Goal: Information Seeking & Learning: Learn about a topic

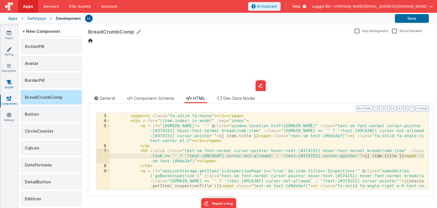
click at [9, 87] on link "Scripts" at bounding box center [9, 84] width 18 height 10
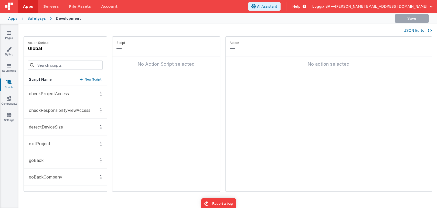
click at [41, 90] on button "checkProjectAccess" at bounding box center [65, 93] width 83 height 17
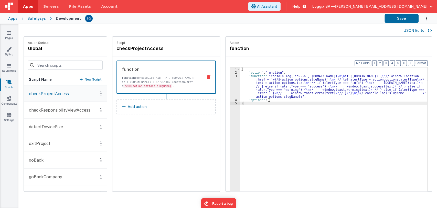
click at [231, 75] on div "3" at bounding box center [235, 86] width 10 height 24
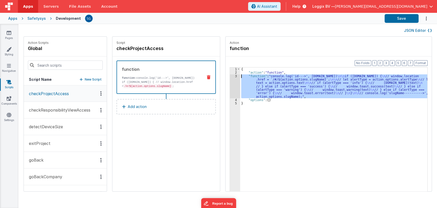
click at [231, 75] on div "3" at bounding box center [235, 86] width 10 height 24
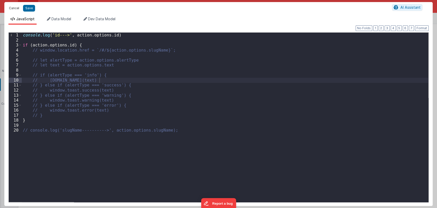
click at [13, 9] on button "Cancel" at bounding box center [13, 8] width 15 height 7
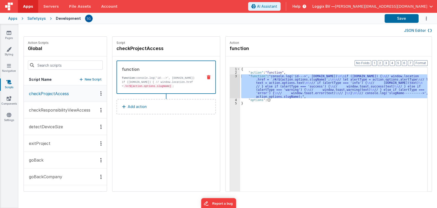
click at [51, 125] on p "detectDeviceSize" at bounding box center [44, 126] width 37 height 6
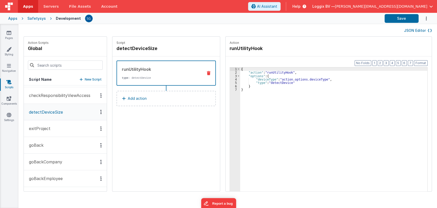
scroll to position [15, 0]
click at [48, 131] on p "exitProject" at bounding box center [38, 129] width 25 height 6
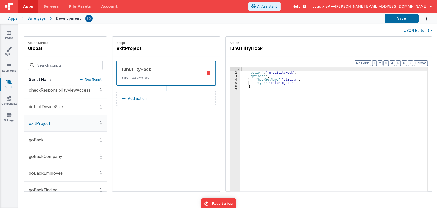
scroll to position [22, 0]
click at [51, 133] on button "goBack" at bounding box center [65, 138] width 83 height 17
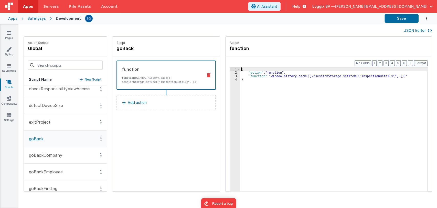
click at [231, 75] on div "3" at bounding box center [235, 75] width 10 height 3
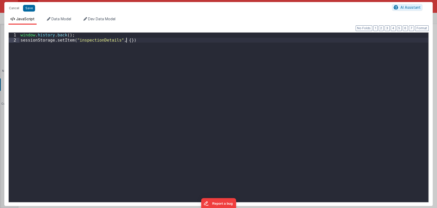
click at [231, 75] on div "window . history . back ( ) ; sessionStorage . setItem ( "inspectionDetails" , …" at bounding box center [223, 122] width 409 height 179
click at [13, 7] on button "Cancel" at bounding box center [13, 8] width 15 height 7
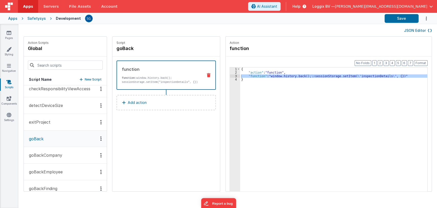
click at [53, 157] on p "goBackCompany" at bounding box center [44, 155] width 36 height 6
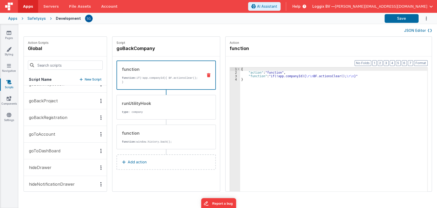
scroll to position [159, 0]
click at [41, 134] on p "goToAccount" at bounding box center [40, 134] width 29 height 6
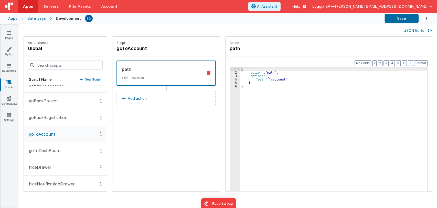
scroll to position [160, 0]
click at [52, 154] on button "goToDashBoard" at bounding box center [65, 150] width 83 height 17
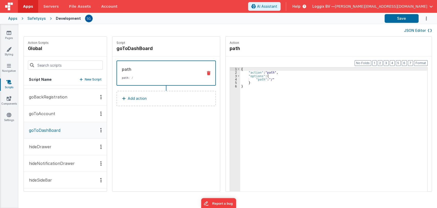
click at [47, 147] on p "hideDrawer" at bounding box center [39, 146] width 26 height 6
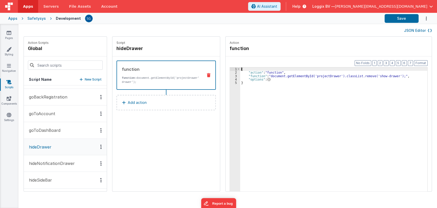
click at [231, 75] on div "3" at bounding box center [235, 75] width 10 height 3
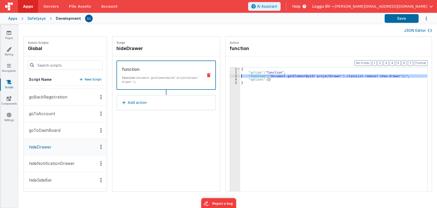
click at [231, 75] on div "3" at bounding box center [235, 75] width 10 height 3
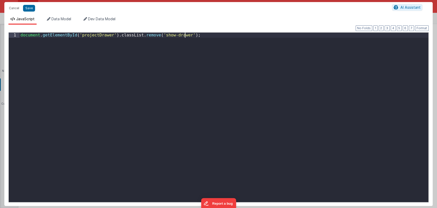
click at [231, 75] on div "document . getElementById ( 'projectDrawer' ) . classList . remove ( 'show-draw…" at bounding box center [223, 122] width 409 height 179
click at [13, 11] on button "Cancel" at bounding box center [13, 8] width 15 height 7
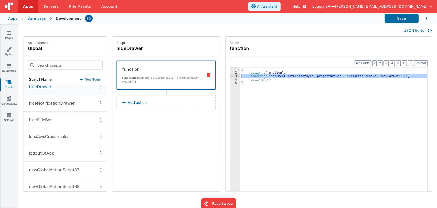
scroll to position [240, 0]
click at [40, 135] on p "loadAwsCredentiales" at bounding box center [48, 136] width 44 height 6
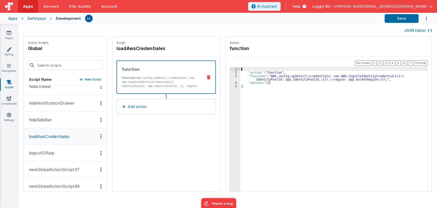
click at [230, 76] on div "3" at bounding box center [235, 77] width 10 height 7
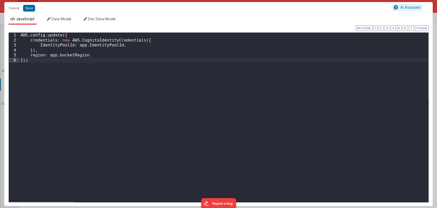
click at [69, 74] on div "AWS . config . update ({ credentials : new AWS . CognitoIdentityCredentials ({ …" at bounding box center [223, 122] width 409 height 179
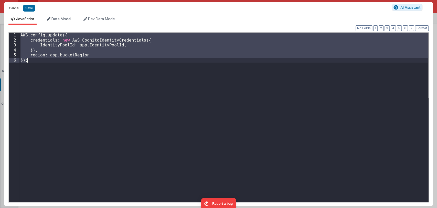
click at [7, 10] on button "Cancel" at bounding box center [13, 8] width 15 height 7
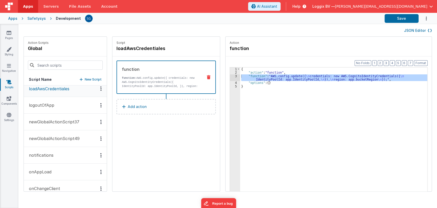
scroll to position [288, 0]
click at [56, 120] on p "newGlobalActionScript37" at bounding box center [53, 121] width 54 height 6
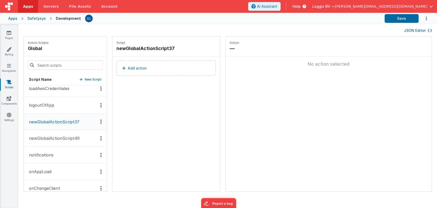
click at [60, 136] on p "newGlobalActionScript49" at bounding box center [53, 138] width 54 height 6
click at [45, 156] on p "notifications" at bounding box center [40, 155] width 28 height 6
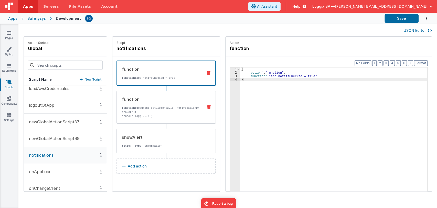
click at [158, 109] on p "function: document.getElementById('notificationDrawer').classList.add('show-dra…" at bounding box center [160, 110] width 77 height 8
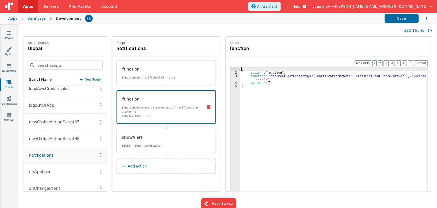
click at [231, 76] on div "3" at bounding box center [235, 77] width 10 height 7
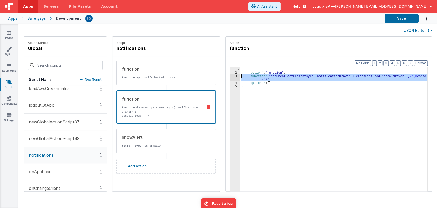
click at [231, 76] on div "3" at bounding box center [235, 77] width 10 height 7
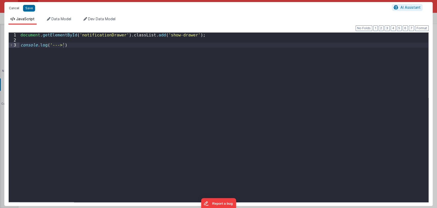
click at [13, 6] on button "Cancel" at bounding box center [13, 8] width 15 height 7
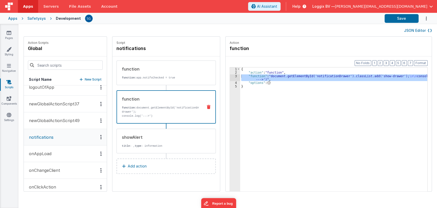
scroll to position [319, 0]
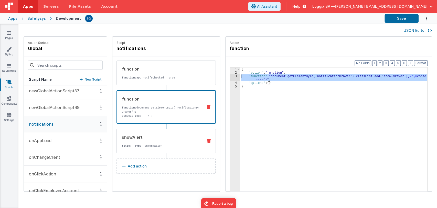
click at [156, 138] on div "showAlert" at bounding box center [160, 137] width 77 height 6
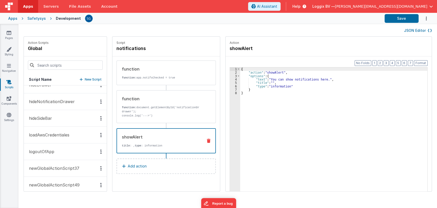
scroll to position [233, 0]
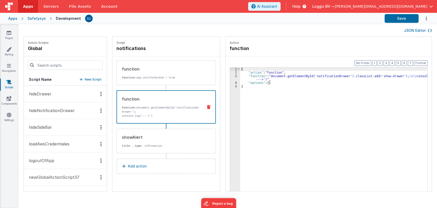
click at [151, 114] on p "function: document.getElementById('notificationDrawer').classList.add('show-dra…" at bounding box center [160, 110] width 77 height 8
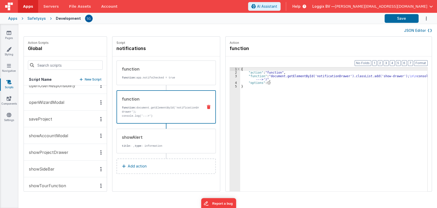
scroll to position [746, 0]
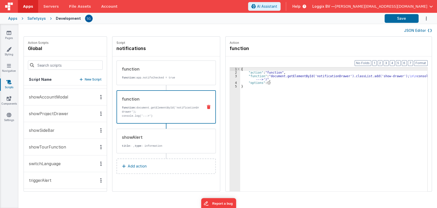
click at [44, 177] on p "triggerAlert" at bounding box center [39, 180] width 26 height 6
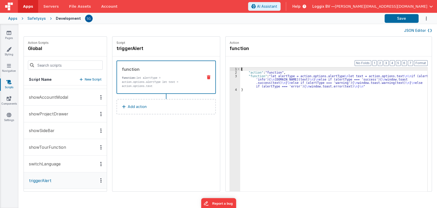
click at [232, 75] on div "3" at bounding box center [235, 81] width 10 height 14
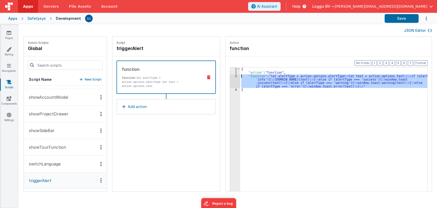
click at [232, 75] on div "3" at bounding box center [235, 81] width 10 height 14
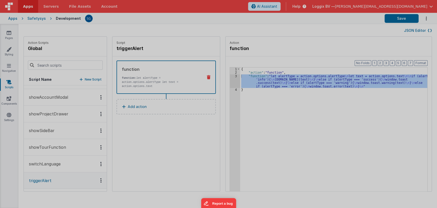
click at [232, 75] on div "let alertType = action . options . alertType let text = action . options . text…" at bounding box center [225, 116] width 407 height 179
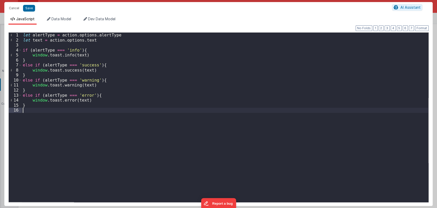
click at [103, 110] on div "let alertType = action . options . alertType let text = action . options . text…" at bounding box center [225, 122] width 407 height 179
click at [85, 116] on div "let alertType = action . options . alertType let text = action . options . text…" at bounding box center [225, 122] width 407 height 179
click at [15, 6] on button "Cancel" at bounding box center [13, 8] width 15 height 7
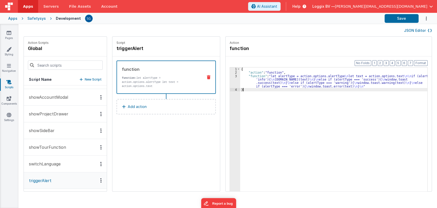
click at [256, 111] on div "{ "action" : "function" , "function" : "let alertType = action.options.alertTyp…" at bounding box center [336, 140] width 192 height 147
click at [231, 76] on div "3" at bounding box center [235, 81] width 10 height 14
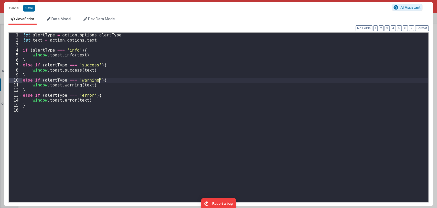
click at [231, 76] on div "let alertType = action . options . alertType let text = action . options . text…" at bounding box center [225, 122] width 407 height 179
click at [100, 96] on div "let alertType = action . options . alertType let text = action . options . text…" at bounding box center [225, 122] width 407 height 179
click at [89, 102] on div "let alertType = action . options . alertType let text = action . options . text…" at bounding box center [225, 122] width 407 height 179
click at [129, 78] on div "let alertType = action . options . alertType let text = action . options . text…" at bounding box center [225, 122] width 407 height 179
click at [13, 10] on button "Cancel" at bounding box center [13, 8] width 15 height 7
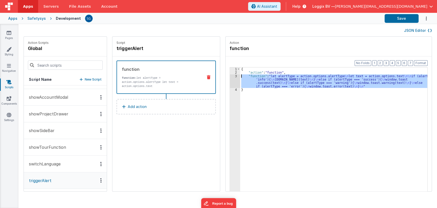
click at [232, 75] on div "3" at bounding box center [235, 81] width 10 height 14
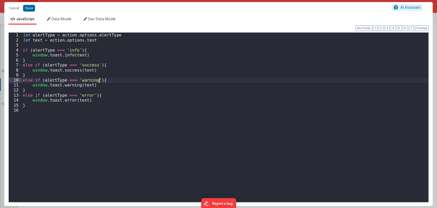
click at [232, 75] on div "let alertType = action . options . alertType let text = action . options . text…" at bounding box center [225, 122] width 407 height 179
click at [15, 7] on button "Cancel" at bounding box center [13, 8] width 15 height 7
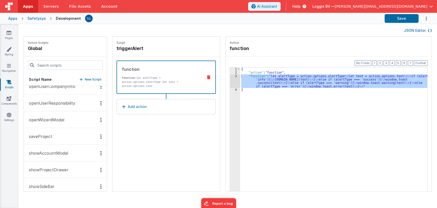
scroll to position [692, 0]
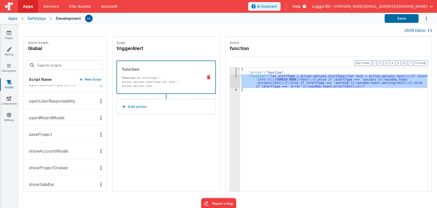
click at [40, 121] on button "openWizardModal" at bounding box center [65, 117] width 83 height 17
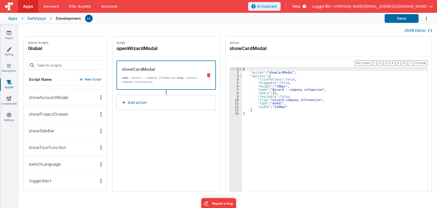
scroll to position [746, 0]
click at [50, 162] on p "switchLanguage" at bounding box center [43, 163] width 35 height 6
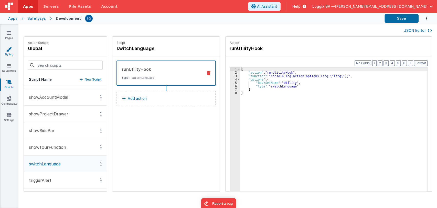
click at [8, 52] on link "Styling" at bounding box center [9, 52] width 18 height 10
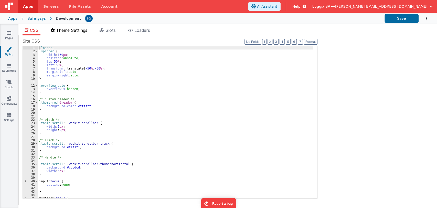
click at [81, 30] on span "Theme Settings" at bounding box center [71, 30] width 31 height 5
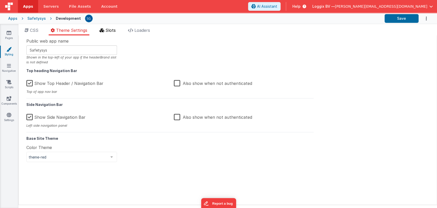
click at [115, 33] on li "Slots" at bounding box center [108, 31] width 20 height 8
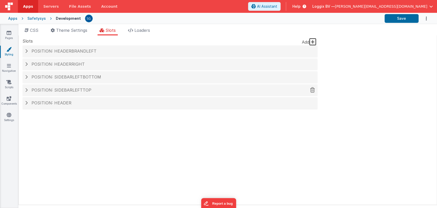
click at [59, 88] on span "Position: sidebarLeftTop" at bounding box center [62, 89] width 60 height 5
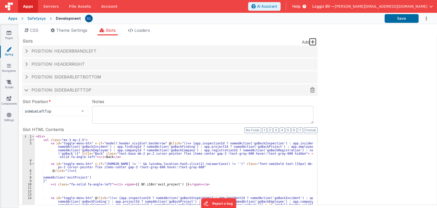
click at [59, 88] on span "Position: sidebarLeftTop" at bounding box center [62, 89] width 60 height 5
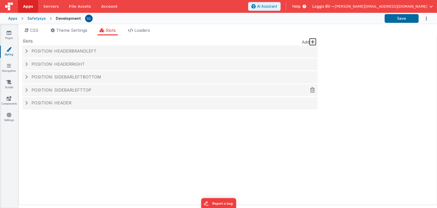
click at [59, 88] on span "Position: sidebarLeftTop" at bounding box center [62, 89] width 60 height 5
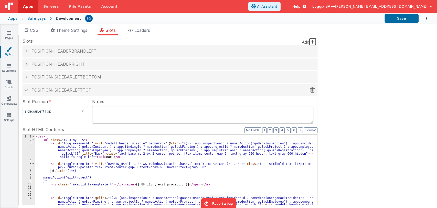
click at [59, 88] on span "Position: sidebarLeftTop" at bounding box center [62, 89] width 60 height 5
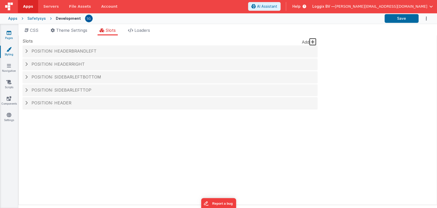
click at [9, 37] on link "Pages" at bounding box center [9, 35] width 18 height 10
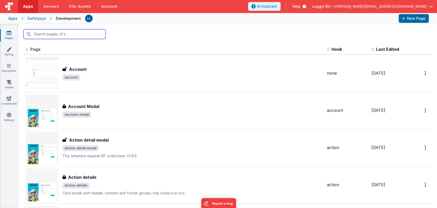
click at [64, 34] on input "text" at bounding box center [65, 34] width 82 height 10
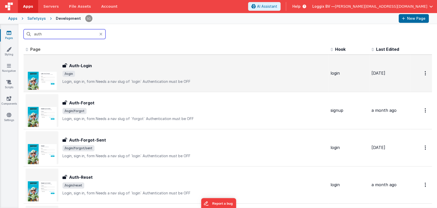
type input "auth"
click at [107, 64] on div "Auth-Login" at bounding box center [195, 66] width 264 height 6
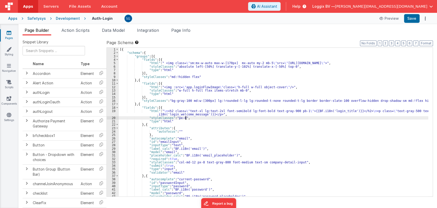
click at [239, 118] on div "[{ "schema" : { "groups" : [{ "fields" : [{ "html" : " <img class= \" sm:mx-w-a…" at bounding box center [274, 126] width 310 height 156
type input "login"
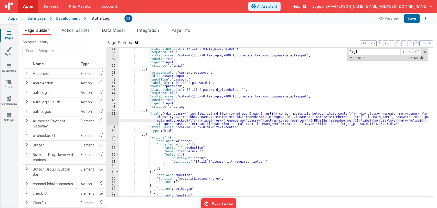
scroll to position [107, 0]
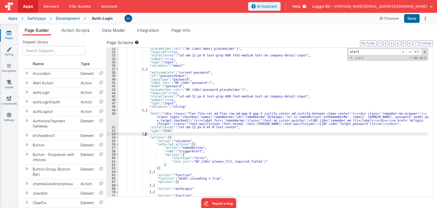
click at [145, 133] on div ""placeholder_calc" : "BF.i18n('email_placeholder')" , "required" : true , "styl…" at bounding box center [274, 143] width 310 height 193
click at [183, 119] on div ""placeholder_calc" : "BF.i18n('email_placeholder')" , "required" : true , "styl…" at bounding box center [274, 143] width 310 height 193
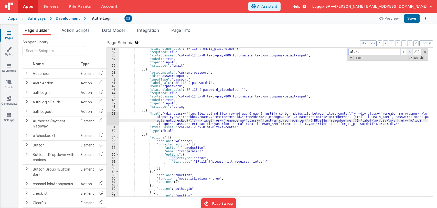
click at [410, 51] on span at bounding box center [410, 52] width 6 height 6
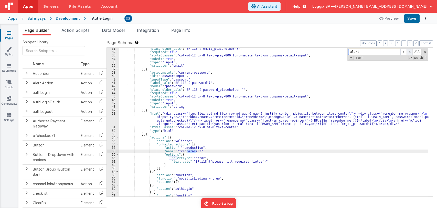
click at [410, 51] on span at bounding box center [410, 52] width 6 height 6
click at [215, 146] on div ""placeholder_calc" : "BF.i18n('email_placeholder')" , "required" : true , "styl…" at bounding box center [274, 143] width 310 height 193
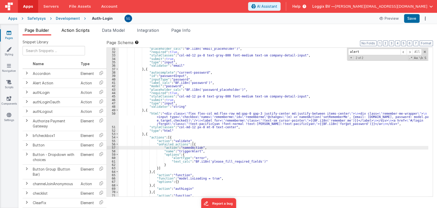
click at [83, 28] on span "Action Scripts" at bounding box center [75, 30] width 28 height 5
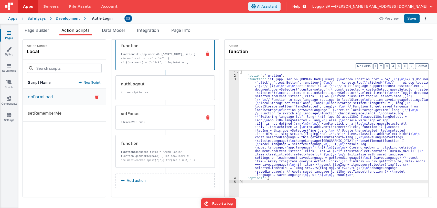
scroll to position [0, 0]
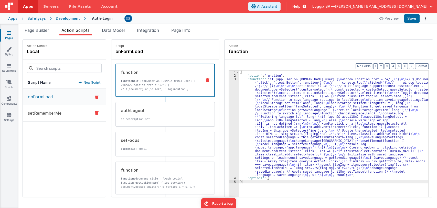
click at [35, 112] on p "setRememberMe" at bounding box center [43, 113] width 37 height 6
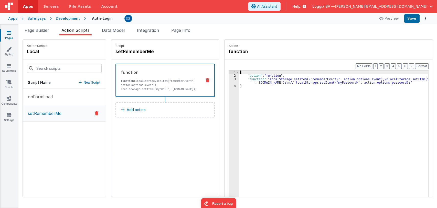
click at [229, 79] on div "3" at bounding box center [234, 80] width 10 height 7
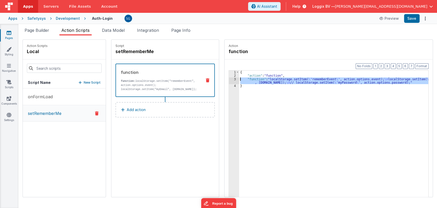
click at [229, 79] on div "3" at bounding box center [234, 80] width 10 height 7
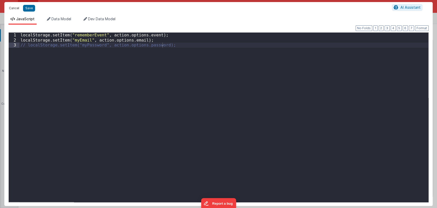
click at [16, 7] on button "Cancel" at bounding box center [13, 8] width 15 height 7
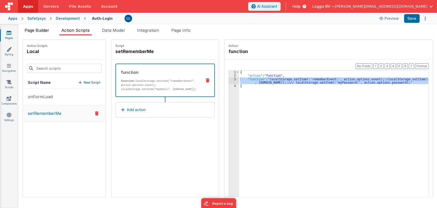
click at [37, 29] on span "Page Builder" at bounding box center [37, 30] width 25 height 5
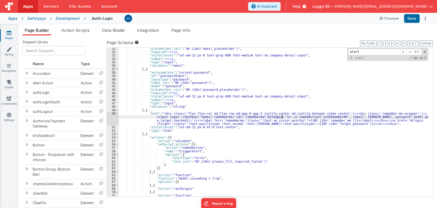
click at [283, 116] on div ""placeholder_calc" : "BF.i18n('email_placeholder')" , "required" : true , "styl…" at bounding box center [274, 143] width 310 height 193
click at [324, 116] on div ""placeholder_calc" : "BF.i18n('email_placeholder')" , "required" : true , "styl…" at bounding box center [274, 143] width 310 height 193
type input "setRememberMe"
click at [222, 121] on div ""placeholder_calc" : "BF.i18n('email_placeholder')" , "required" : true , "styl…" at bounding box center [274, 143] width 310 height 193
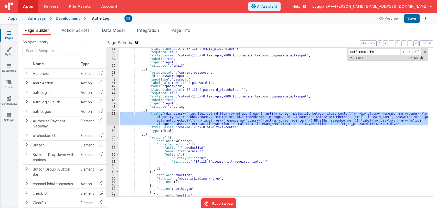
click at [115, 115] on div "50" at bounding box center [113, 119] width 12 height 14
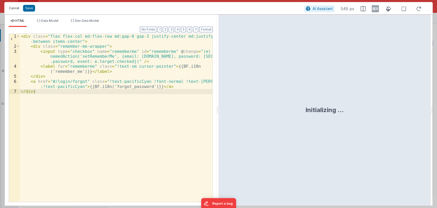
click at [13, 7] on button "Cancel" at bounding box center [13, 8] width 15 height 7
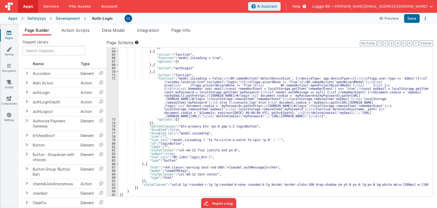
scroll to position [227, 0]
click at [180, 99] on div "}] } , { "action" : "function" , "function" : "model.isLoading = true" , "optio…" at bounding box center [274, 124] width 310 height 156
click at [113, 78] on div "72" at bounding box center [113, 97] width 12 height 41
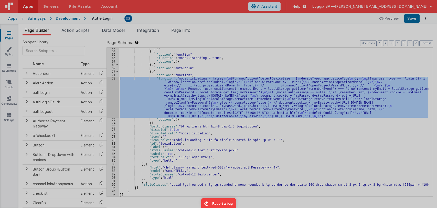
click at [113, 78] on div at bounding box center [218, 104] width 437 height 208
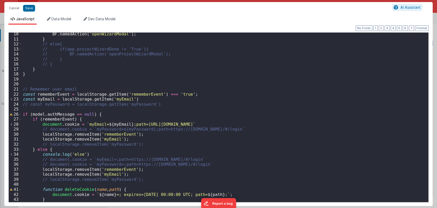
scroll to position [71, 0]
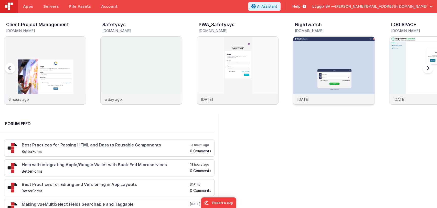
click at [324, 54] on img at bounding box center [333, 77] width 81 height 81
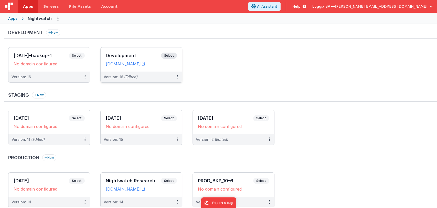
click at [123, 55] on h3 "Development" at bounding box center [133, 55] width 55 height 5
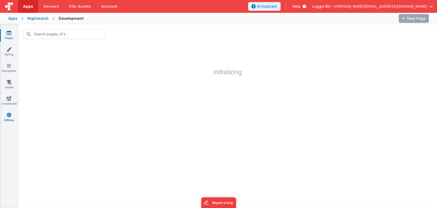
click at [9, 117] on link "Settings" at bounding box center [9, 117] width 18 height 10
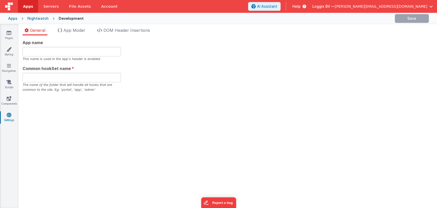
type input "night"
click at [9, 85] on link "Scripts" at bounding box center [9, 84] width 18 height 10
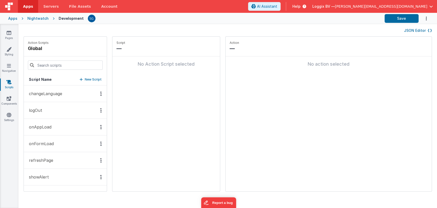
scroll to position [48, 0]
click at [42, 180] on p "triggerAlert" at bounding box center [39, 179] width 26 height 6
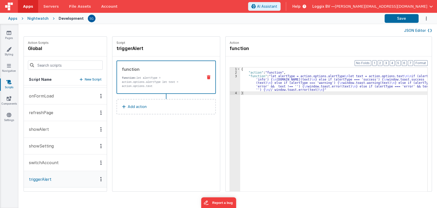
scroll to position [47, 0]
click at [230, 76] on div "3" at bounding box center [235, 82] width 10 height 17
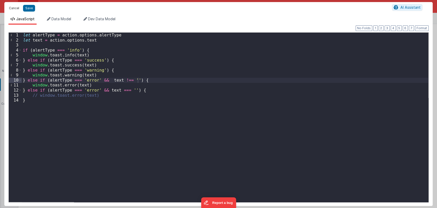
click at [13, 6] on button "Cancel" at bounding box center [13, 8] width 15 height 7
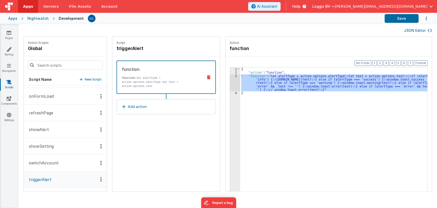
click at [43, 147] on p "showSetting" at bounding box center [40, 146] width 28 height 6
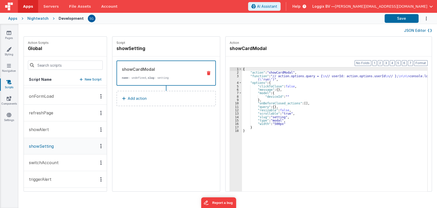
click at [33, 128] on p "showAlert" at bounding box center [37, 129] width 23 height 6
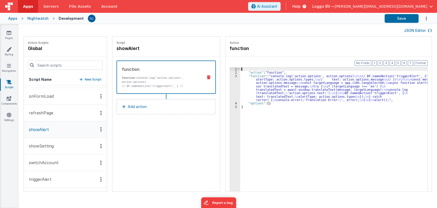
click at [230, 74] on div "3" at bounding box center [235, 87] width 10 height 27
click at [232, 76] on div "3" at bounding box center [235, 87] width 10 height 27
click at [231, 76] on div "3" at bounding box center [235, 87] width 10 height 27
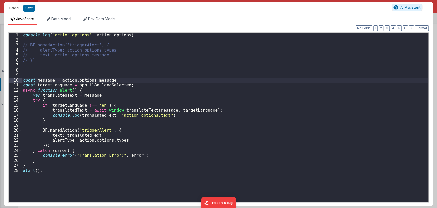
click at [231, 76] on div "console . log ( 'action.options' , action . options ) // BF.namedAction('trigge…" at bounding box center [225, 122] width 407 height 179
click at [171, 130] on div "console . log ( 'action.options' , action . options ) // BF.namedAction('trigge…" at bounding box center [225, 122] width 407 height 179
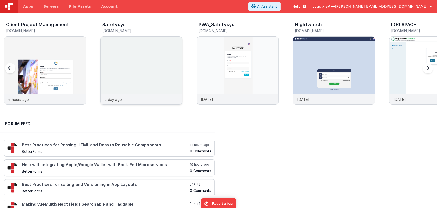
click at [139, 69] on img at bounding box center [141, 77] width 81 height 81
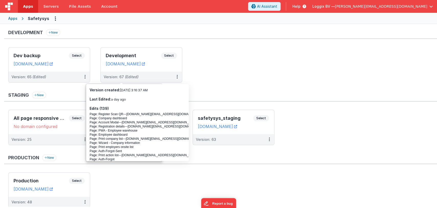
click at [26, 7] on span "Apps" at bounding box center [28, 6] width 10 height 5
